Goal: Task Accomplishment & Management: Manage account settings

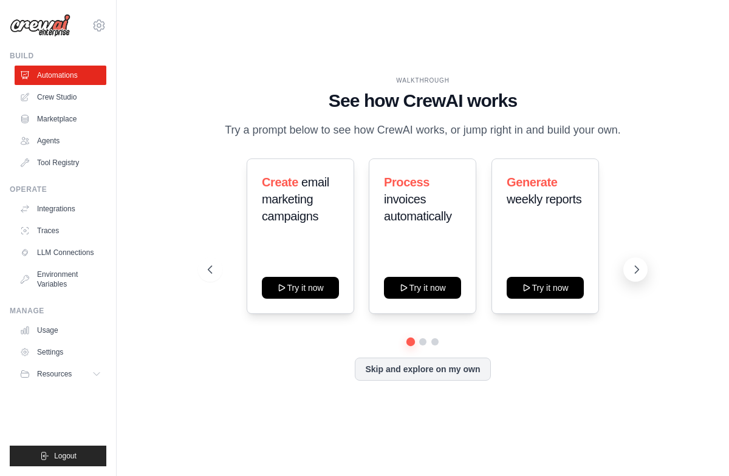
click at [634, 270] on button at bounding box center [635, 269] width 24 height 24
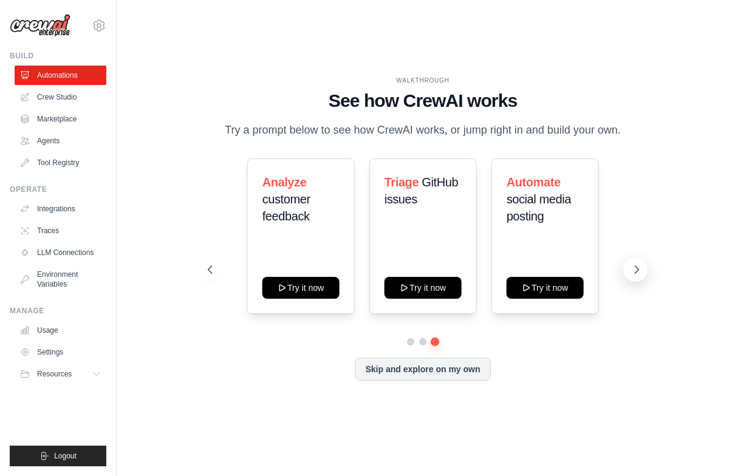
click at [634, 270] on button at bounding box center [635, 269] width 24 height 24
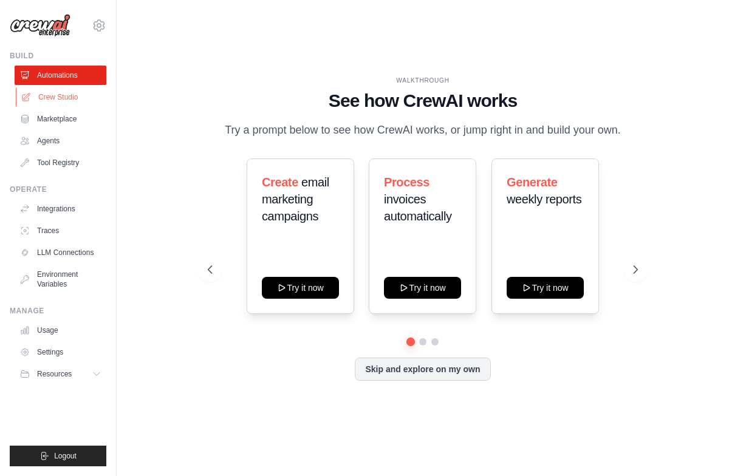
click at [52, 97] on link "Crew Studio" at bounding box center [62, 96] width 92 height 19
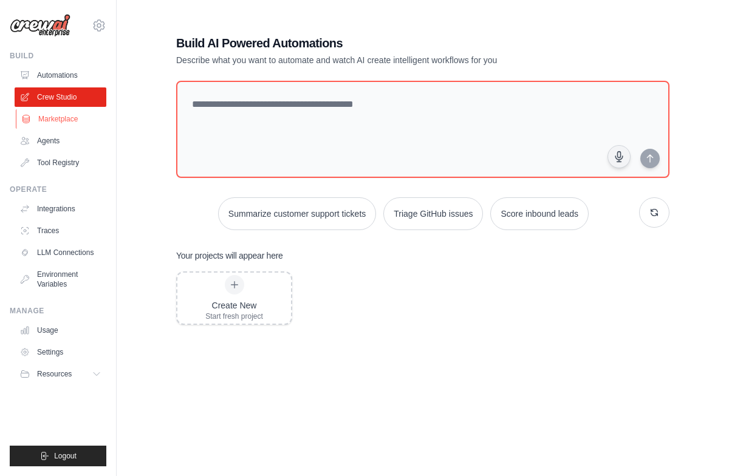
click at [70, 117] on link "Marketplace" at bounding box center [62, 118] width 92 height 19
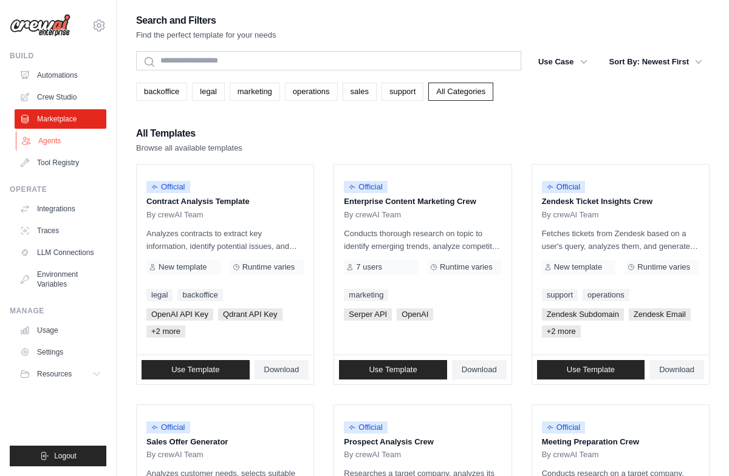
click at [57, 143] on link "Agents" at bounding box center [62, 140] width 92 height 19
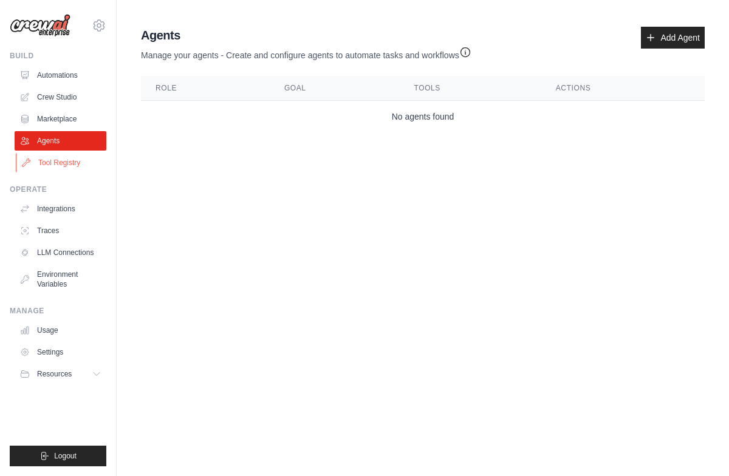
click at [57, 167] on link "Tool Registry" at bounding box center [62, 162] width 92 height 19
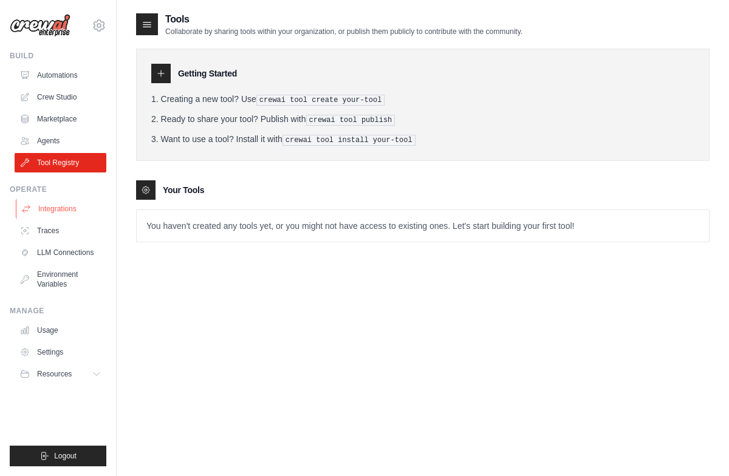
click at [59, 213] on link "Integrations" at bounding box center [62, 208] width 92 height 19
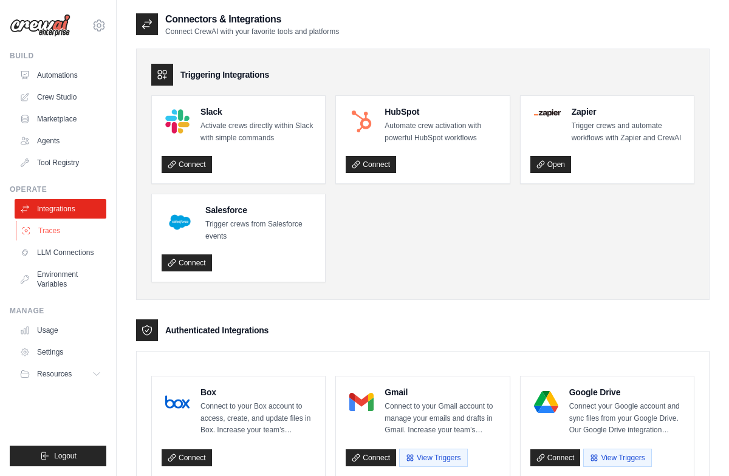
click at [58, 230] on link "Traces" at bounding box center [62, 230] width 92 height 19
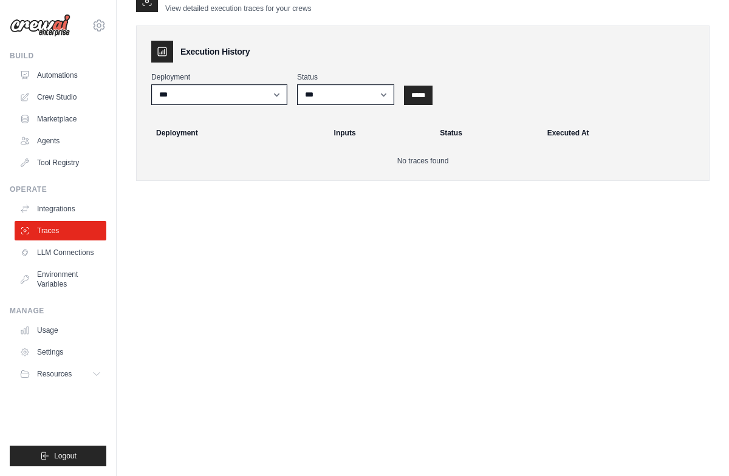
scroll to position [24, 0]
click at [54, 328] on link "Usage" at bounding box center [62, 330] width 92 height 19
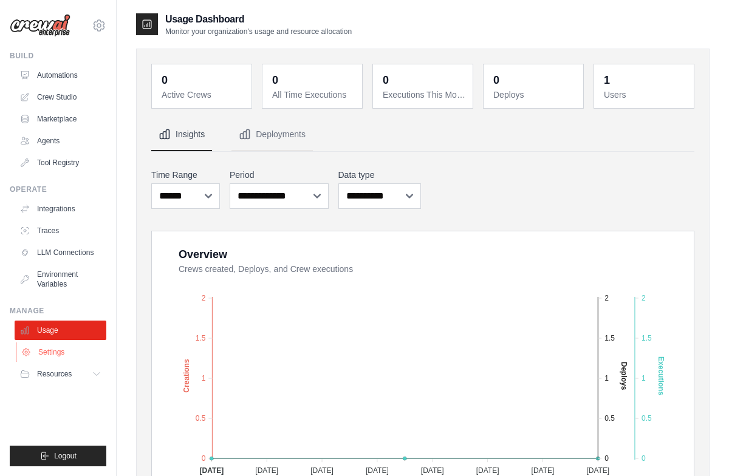
click at [54, 349] on link "Settings" at bounding box center [62, 351] width 92 height 19
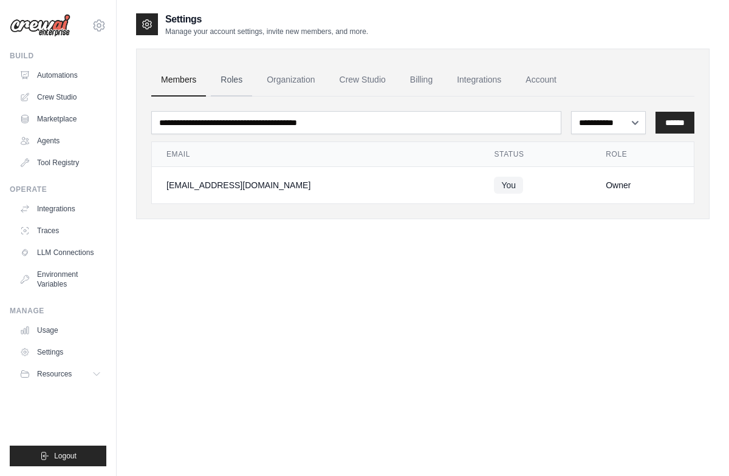
click at [236, 85] on link "Roles" at bounding box center [231, 80] width 41 height 33
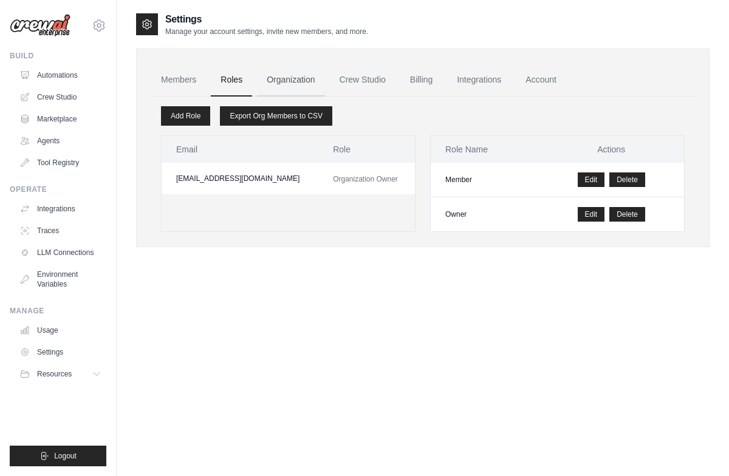
click at [286, 84] on link "Organization" at bounding box center [290, 80] width 67 height 33
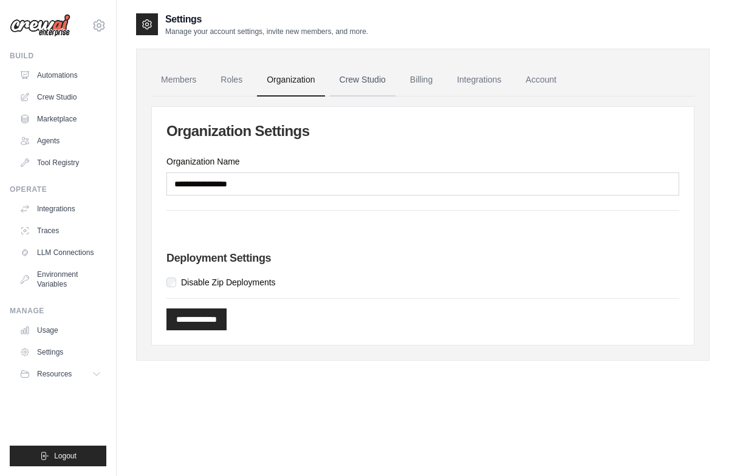
click at [378, 76] on link "Crew Studio" at bounding box center [363, 80] width 66 height 33
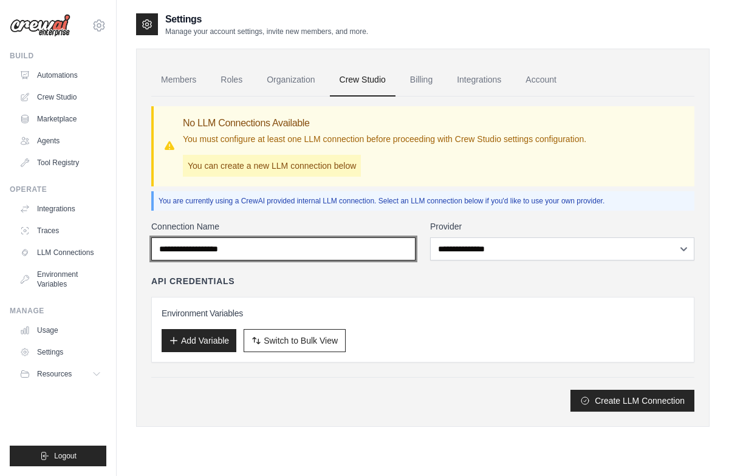
click at [325, 242] on input "Connection Name" at bounding box center [283, 248] width 264 height 23
click at [512, 275] on div "API Credentials" at bounding box center [422, 281] width 543 height 12
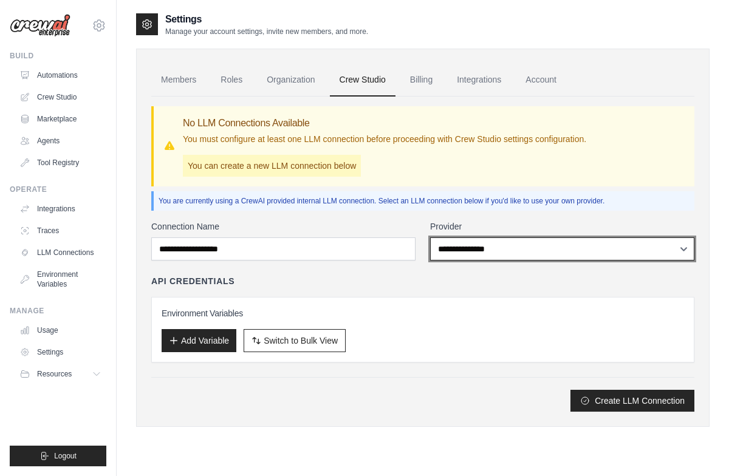
click at [507, 251] on select "**********" at bounding box center [562, 248] width 264 height 23
click at [99, 29] on icon at bounding box center [99, 25] width 11 height 10
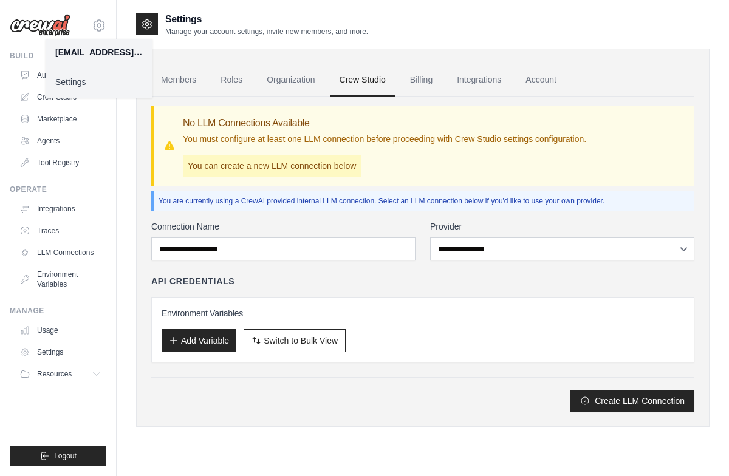
click at [89, 90] on link "Settings" at bounding box center [99, 82] width 107 height 22
click at [86, 78] on link "Settings" at bounding box center [99, 82] width 107 height 22
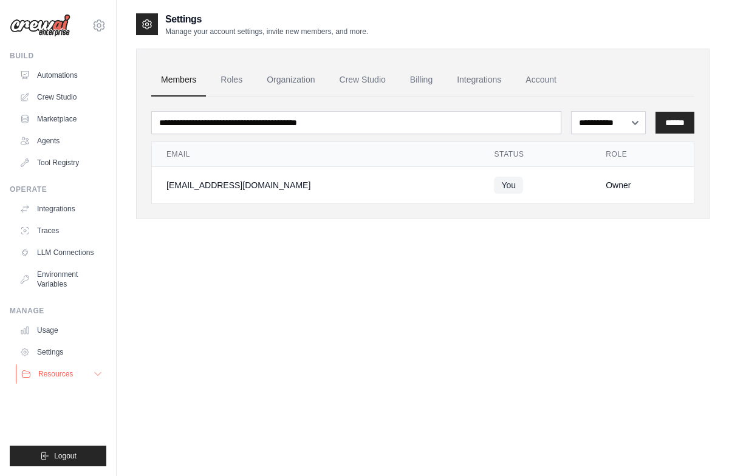
click at [91, 375] on button "Resources" at bounding box center [62, 373] width 92 height 19
